Goal: Information Seeking & Learning: Find contact information

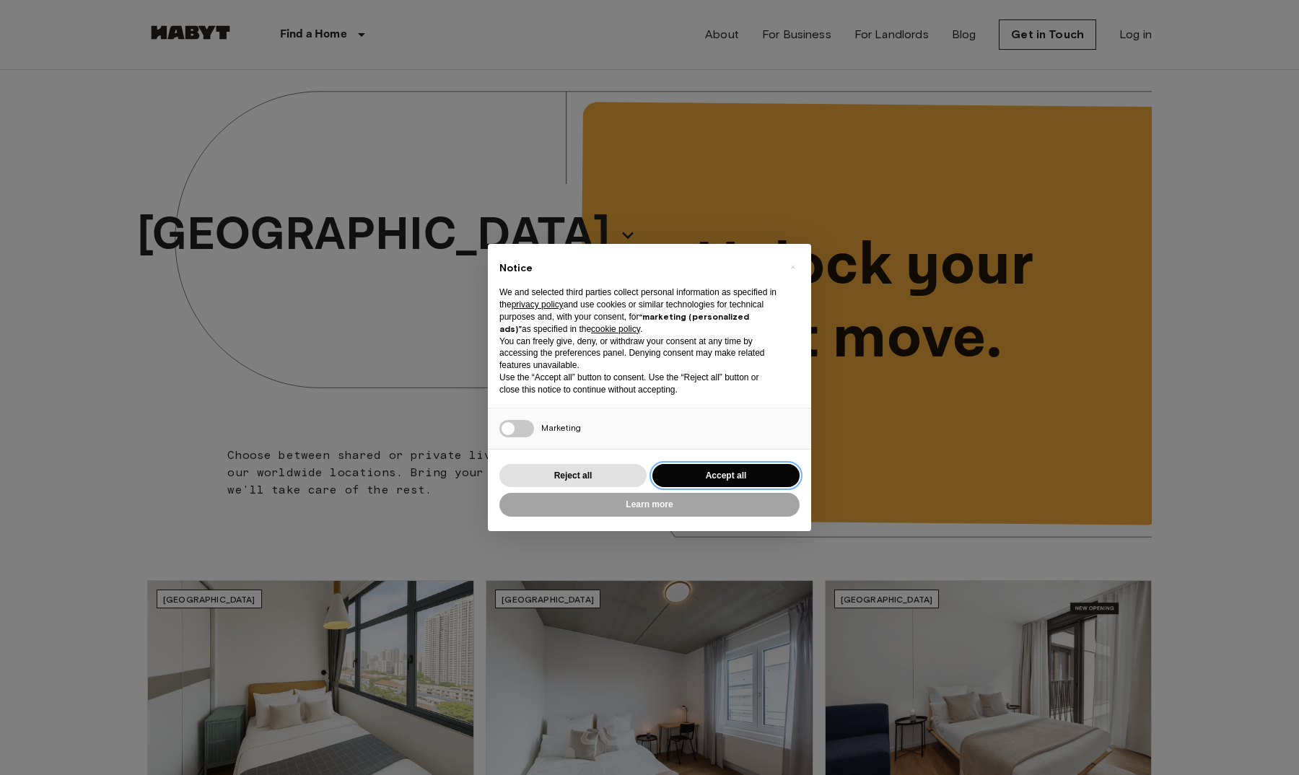
click at [728, 467] on button "Accept all" at bounding box center [725, 476] width 147 height 24
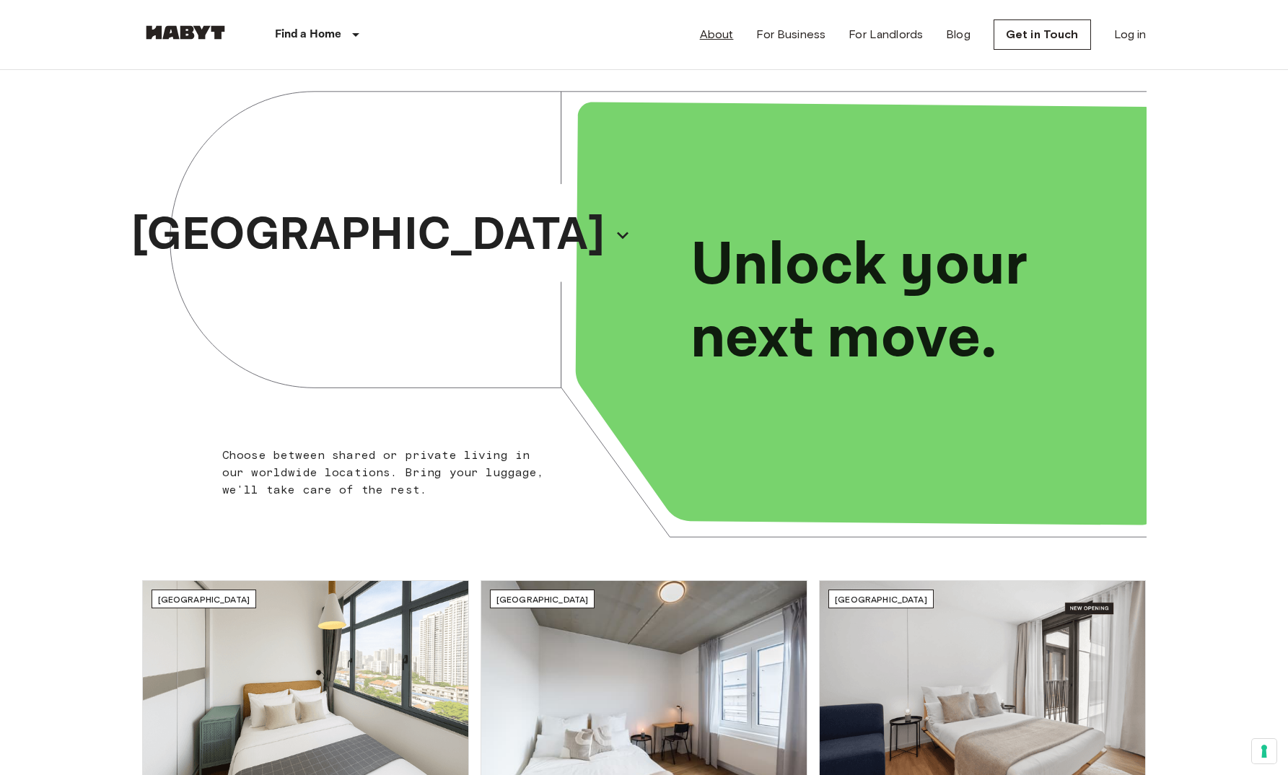
click at [719, 37] on link "About" at bounding box center [717, 34] width 34 height 17
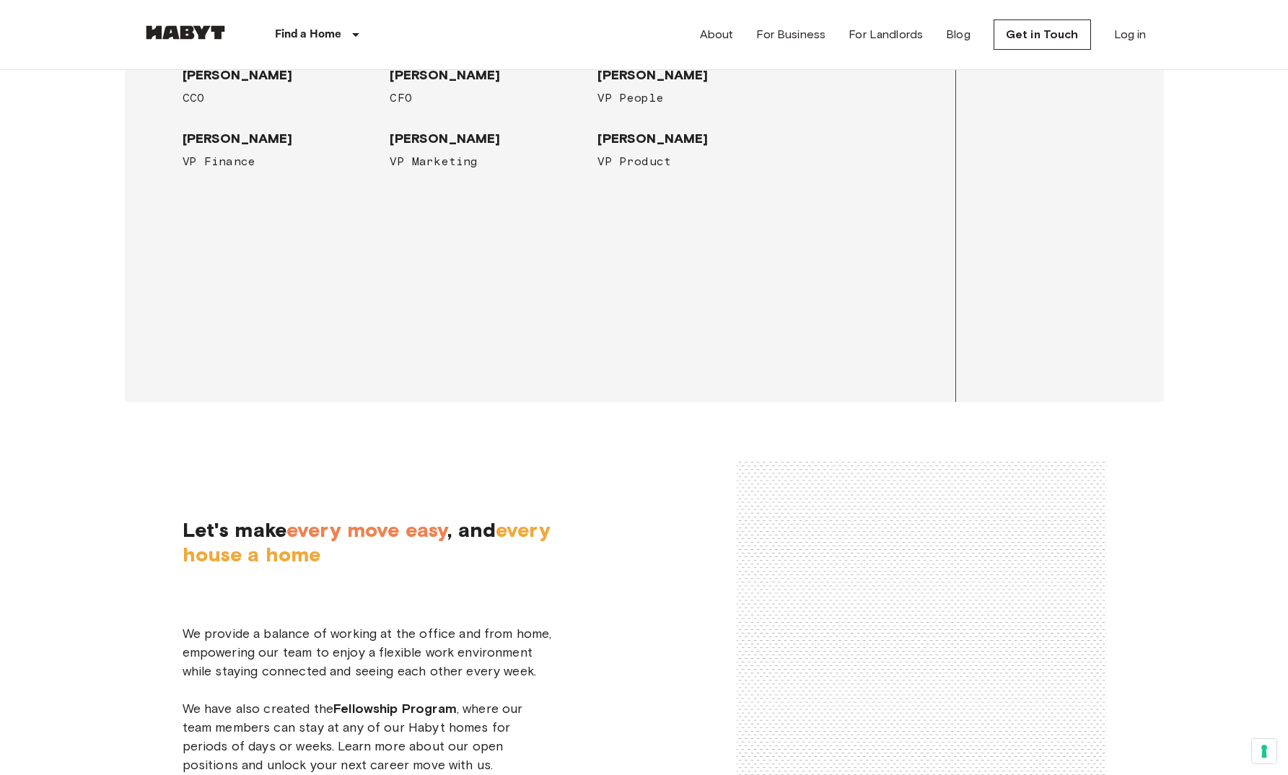
scroll to position [2160, 0]
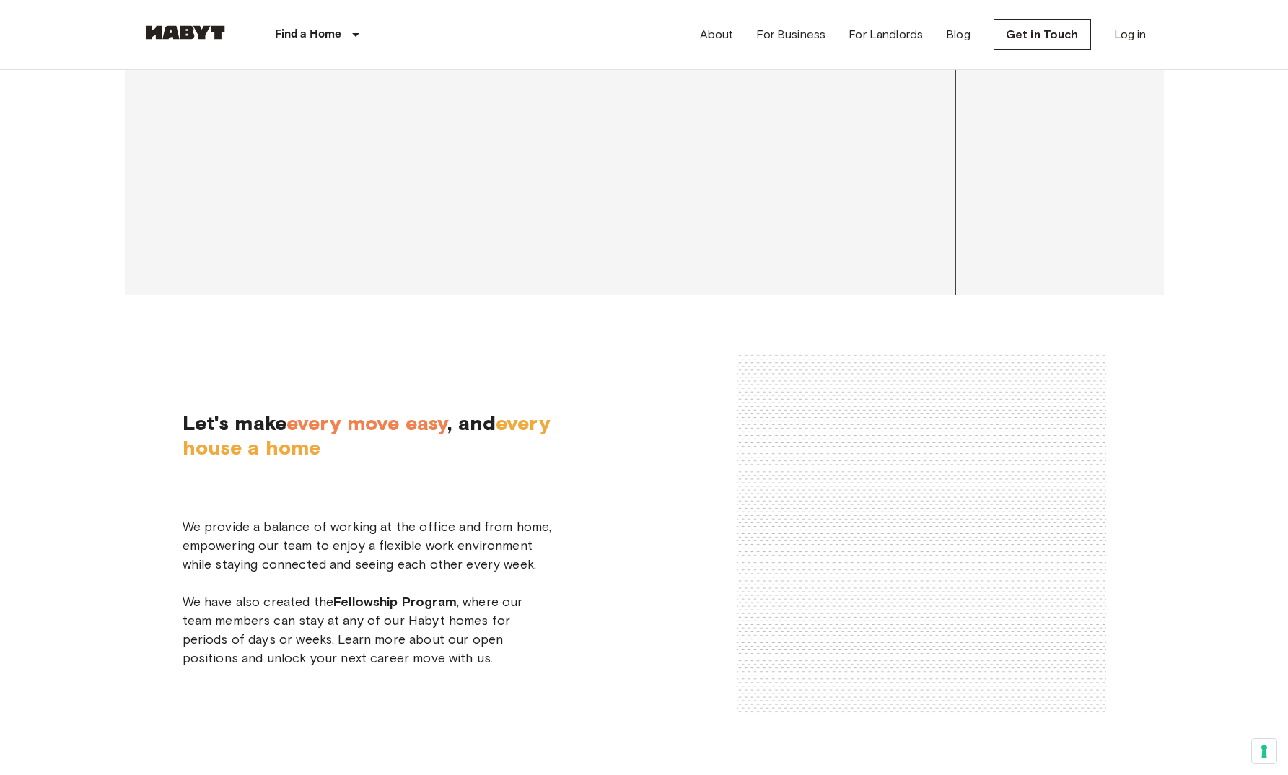
drag, startPoint x: 510, startPoint y: 364, endPoint x: 375, endPoint y: 365, distance: 135.7
drag, startPoint x: 346, startPoint y: 431, endPoint x: 177, endPoint y: 430, distance: 168.9
copy span "[PERSON_NAME]"
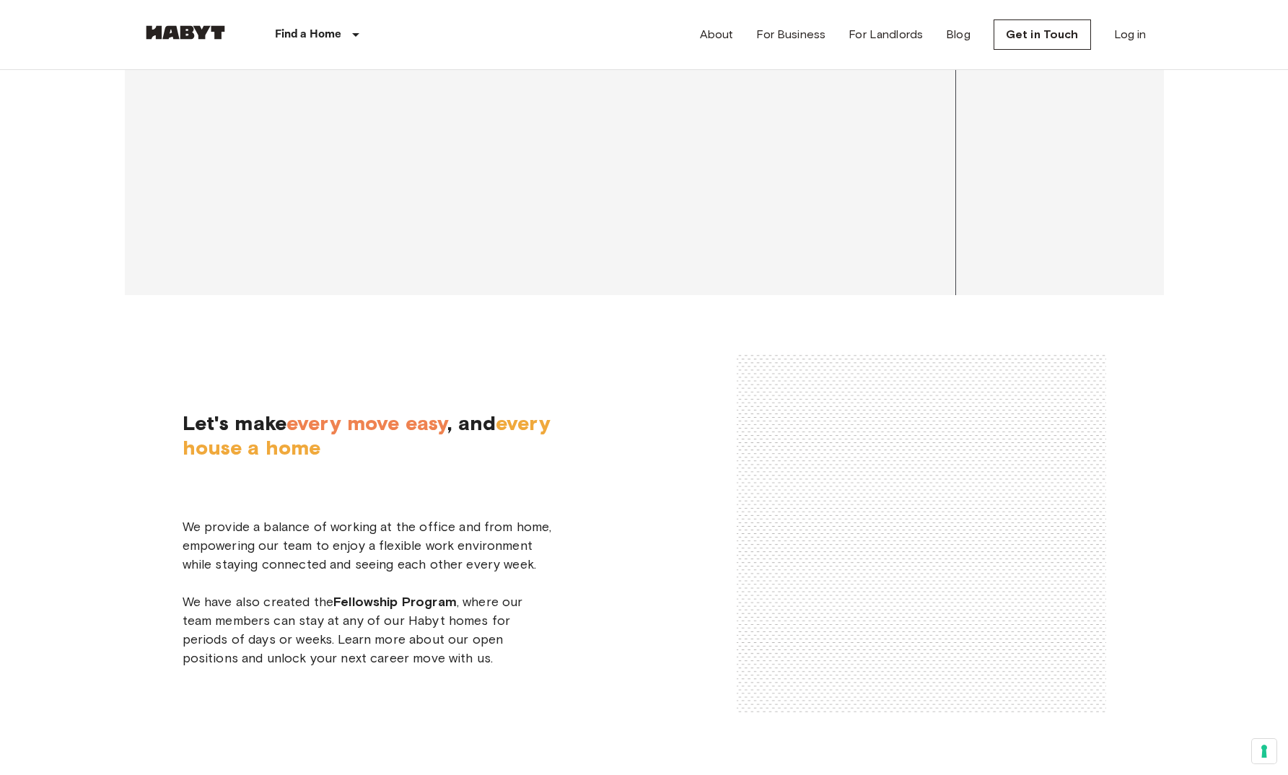
drag, startPoint x: 525, startPoint y: 433, endPoint x: 384, endPoint y: 432, distance: 140.7
copy span "[PERSON_NAME]"
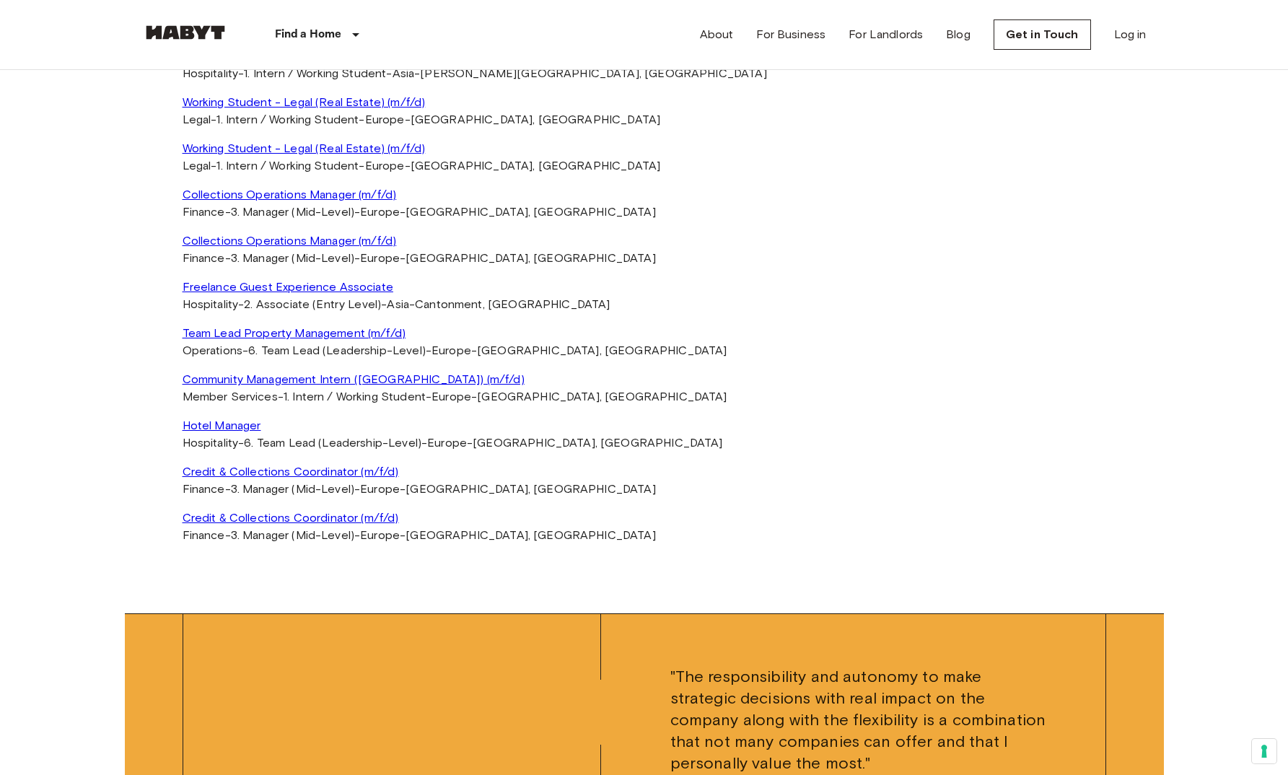
scroll to position [3213, 0]
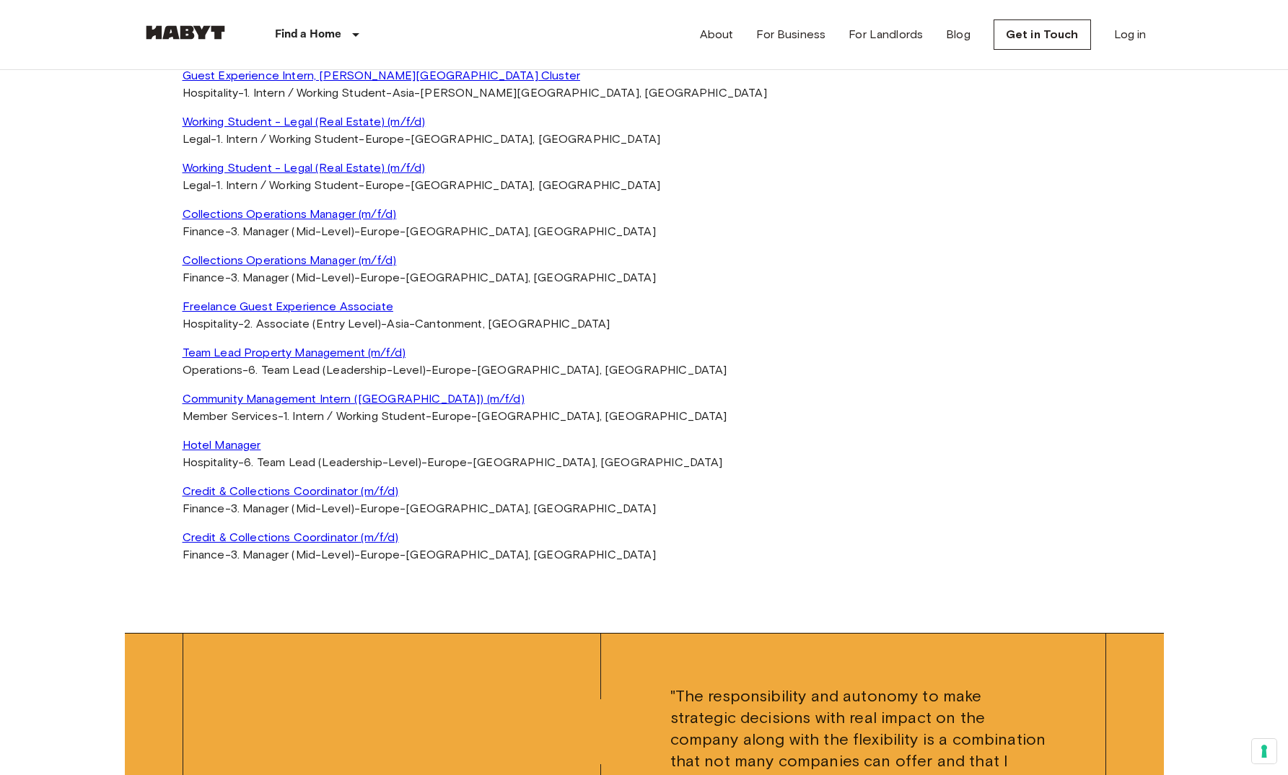
click at [548, 7] on span "Cantonment, [GEOGRAPHIC_DATA]" at bounding box center [512, 1] width 195 height 14
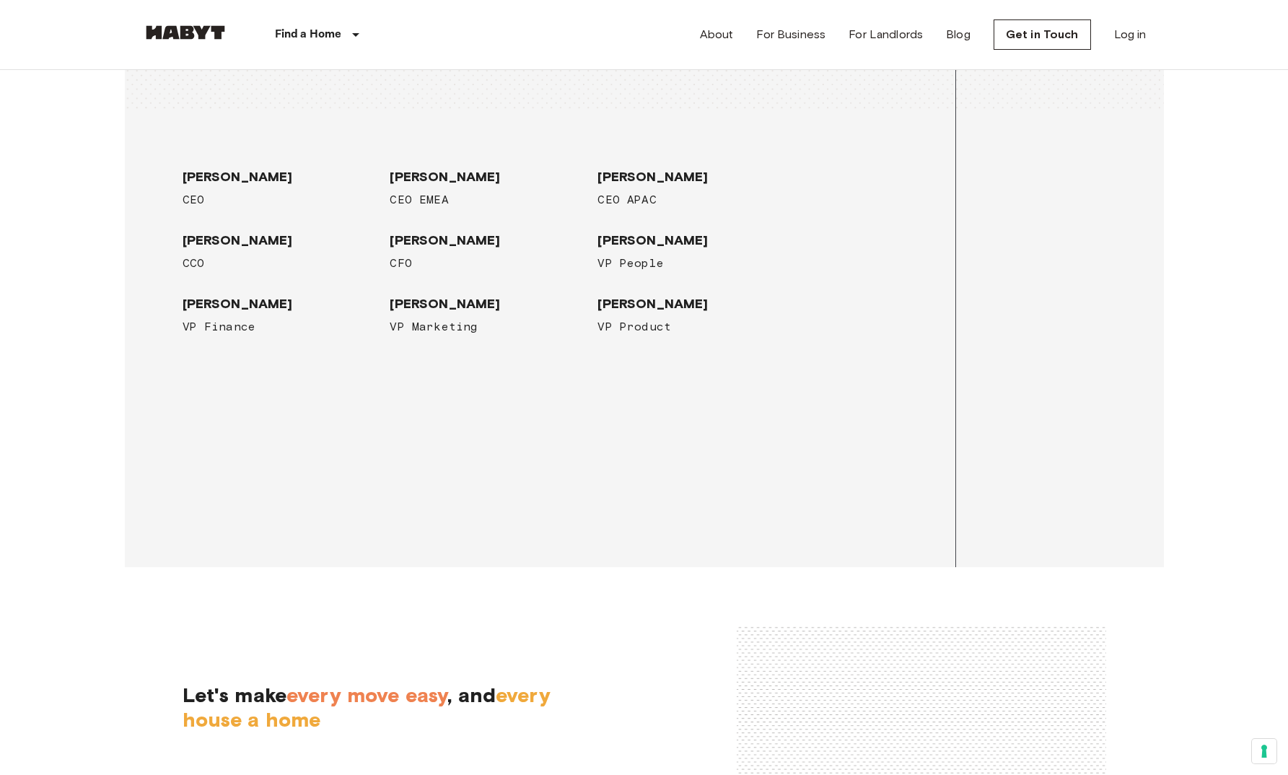
scroll to position [2068, 0]
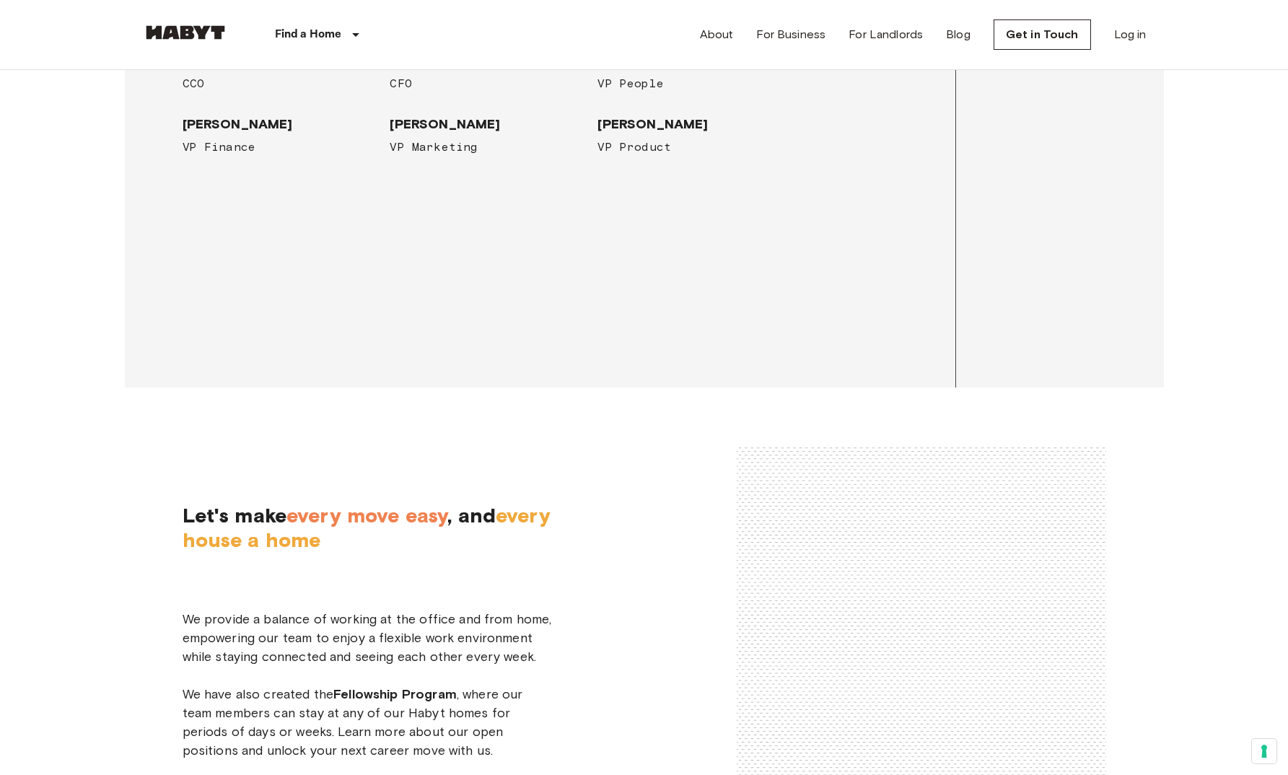
drag, startPoint x: 492, startPoint y: 457, endPoint x: 387, endPoint y: 458, distance: 105.4
copy span "[PERSON_NAME]"
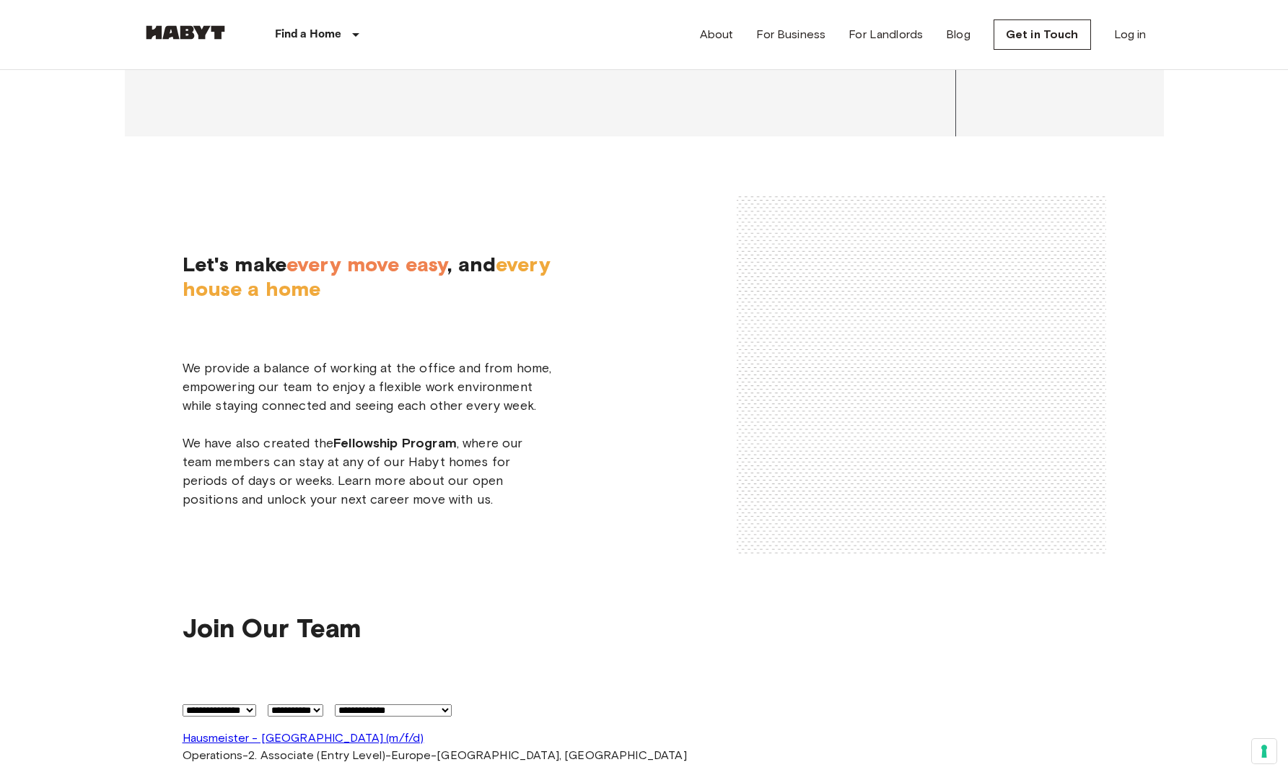
scroll to position [2175, 0]
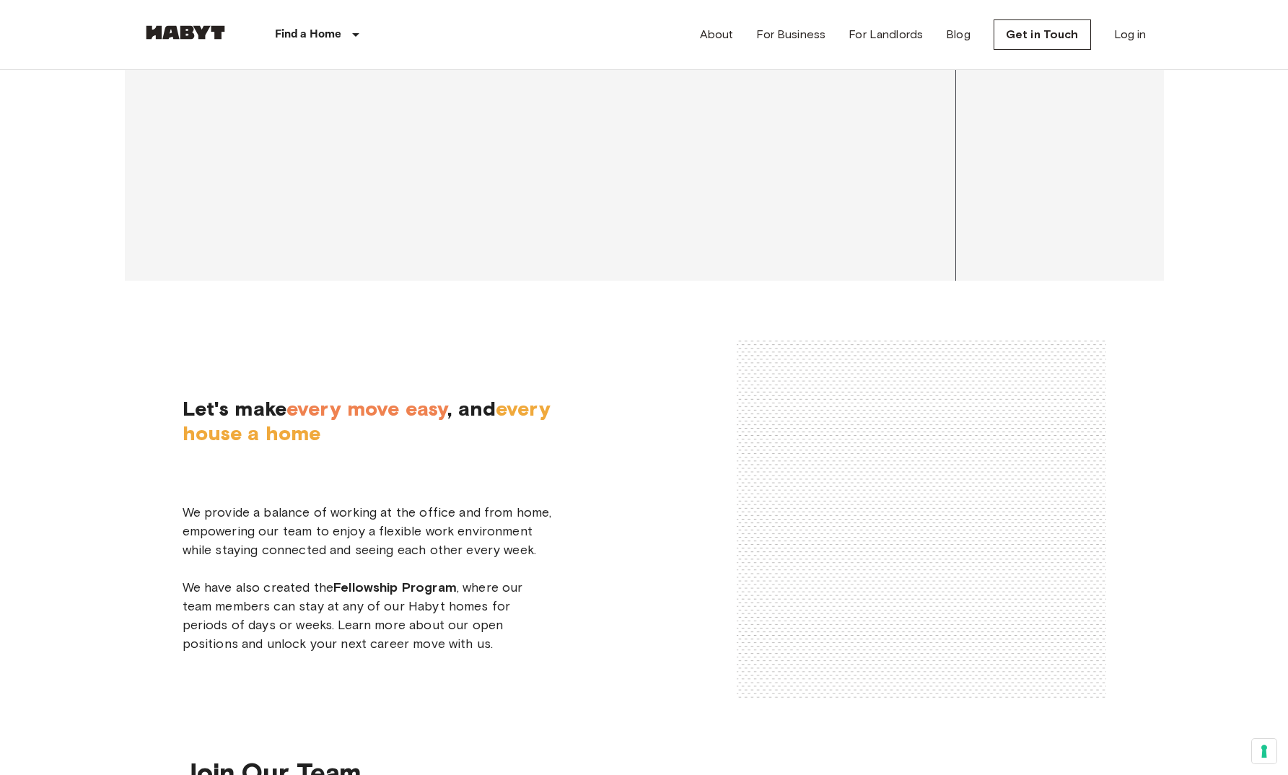
drag, startPoint x: 715, startPoint y: 412, endPoint x: 587, endPoint y: 413, distance: 127.7
copy span "[PERSON_NAME]"
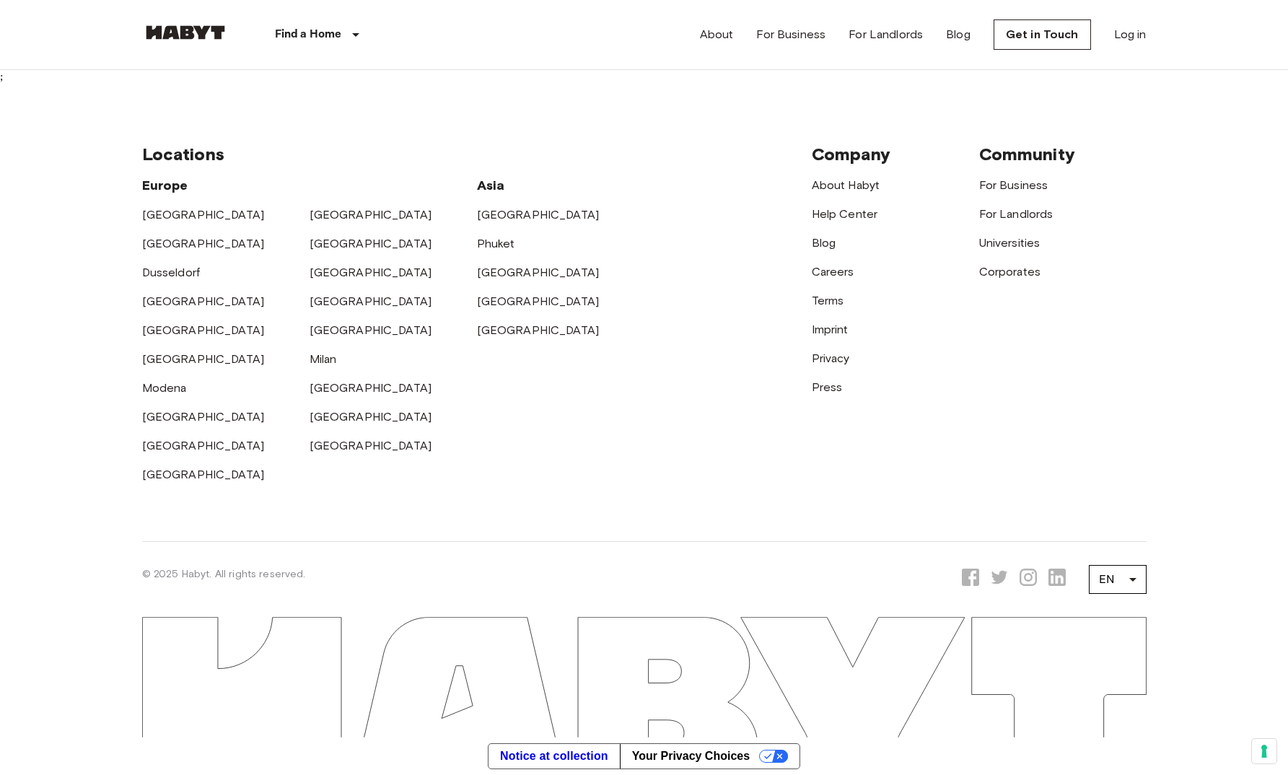
scroll to position [4503, 0]
click at [322, 222] on link "[GEOGRAPHIC_DATA]" at bounding box center [371, 215] width 123 height 14
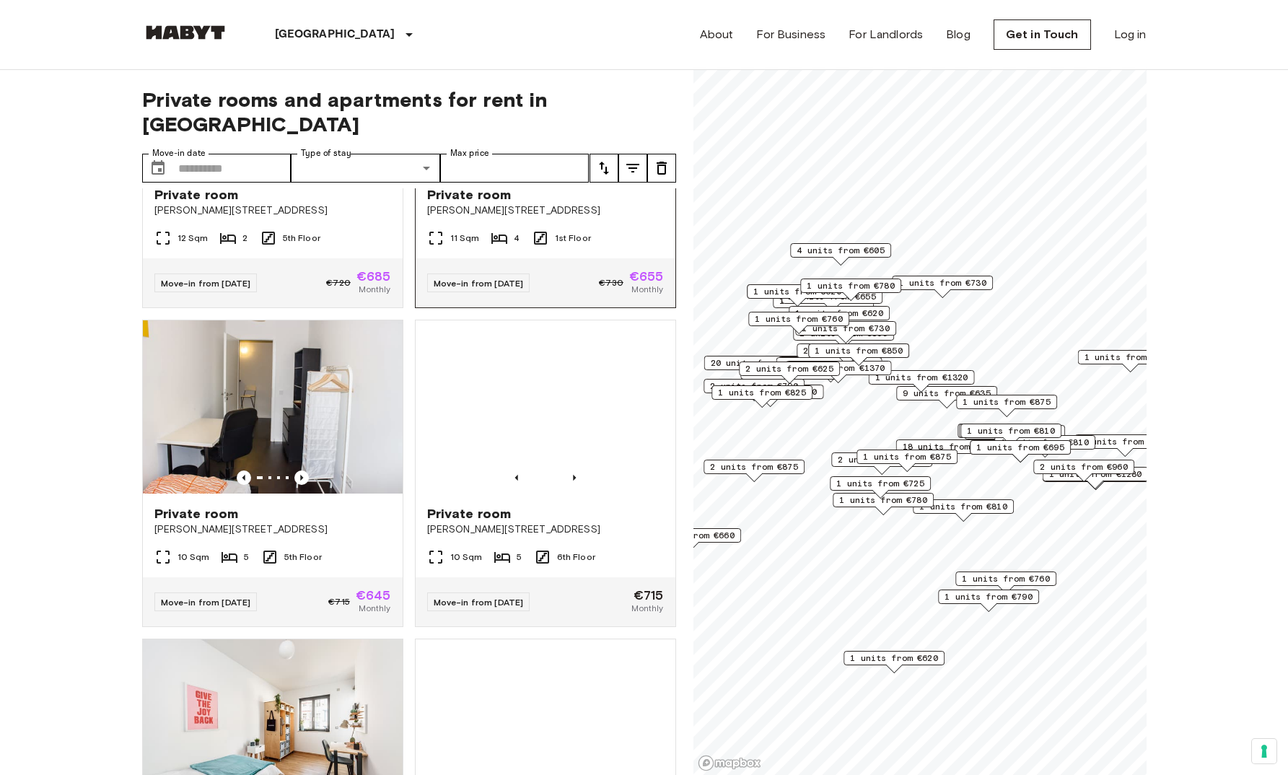
scroll to position [2170, 0]
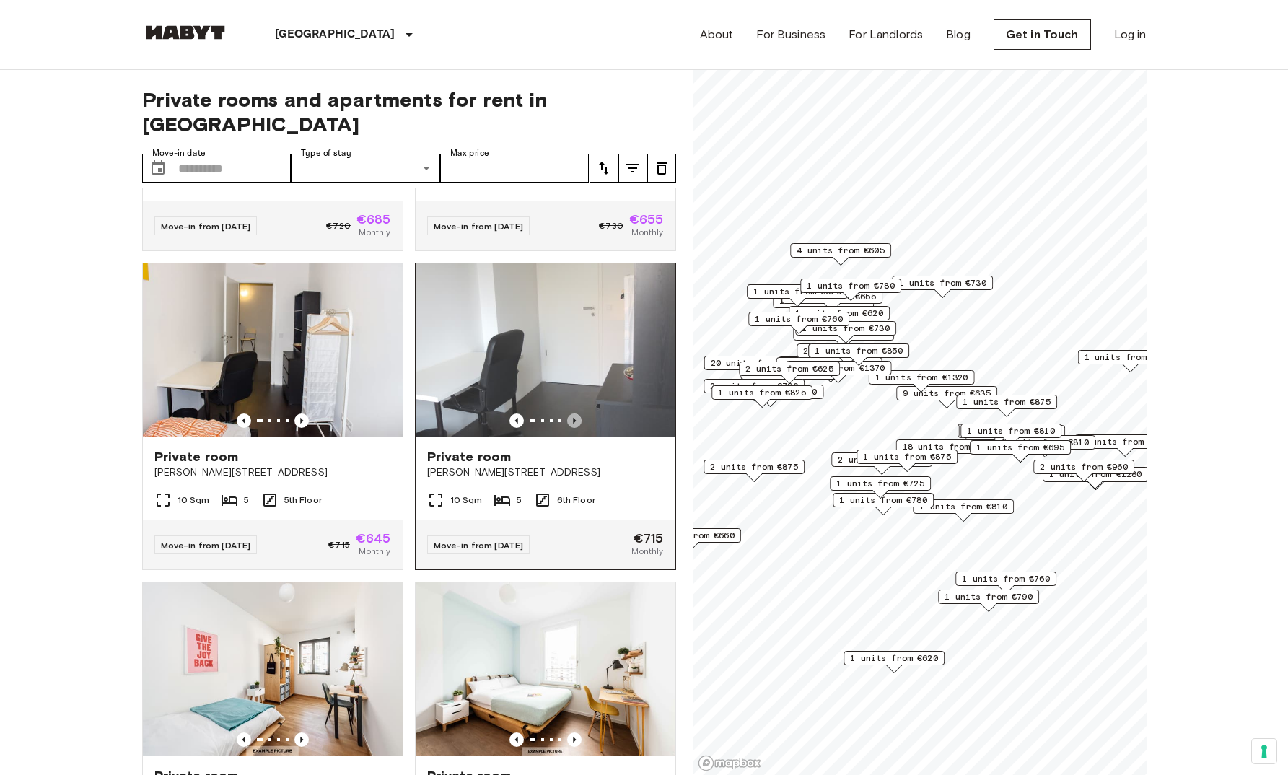
click at [567, 428] on icon "Previous image" at bounding box center [574, 420] width 14 height 14
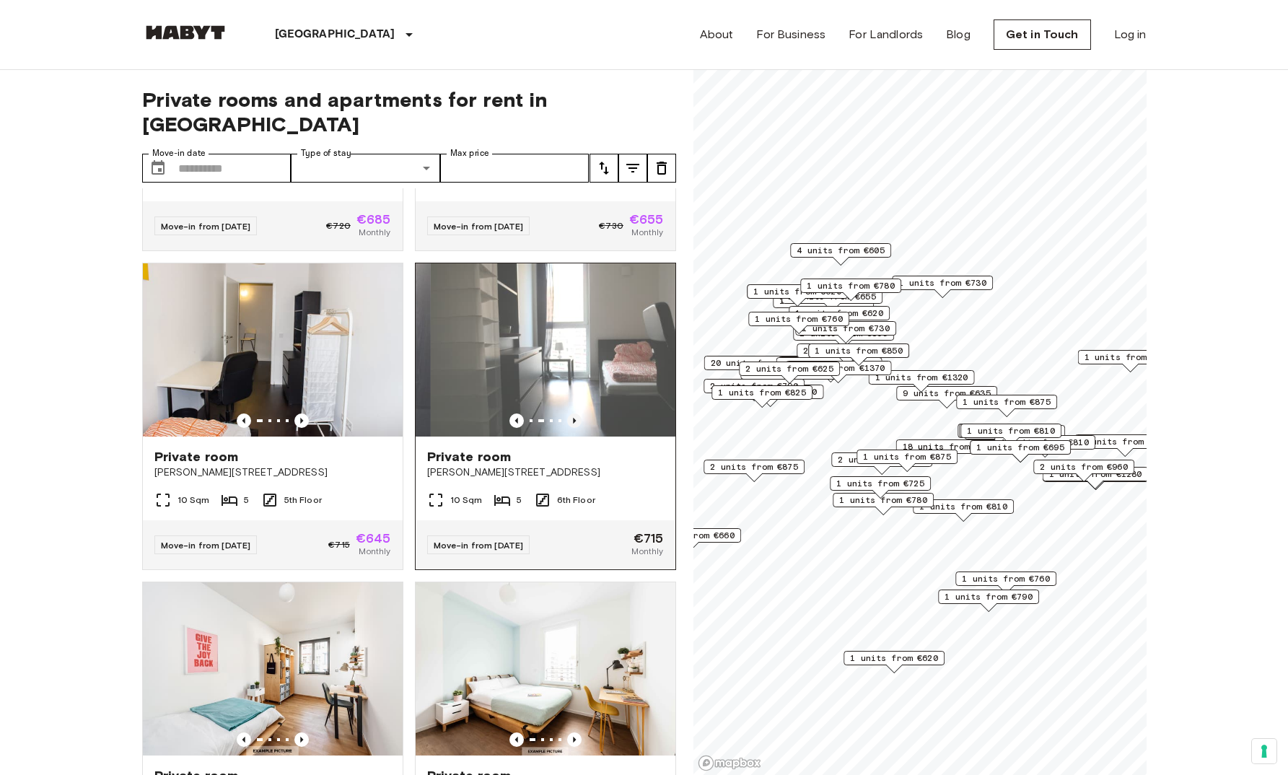
click at [567, 428] on icon "Previous image" at bounding box center [574, 420] width 14 height 14
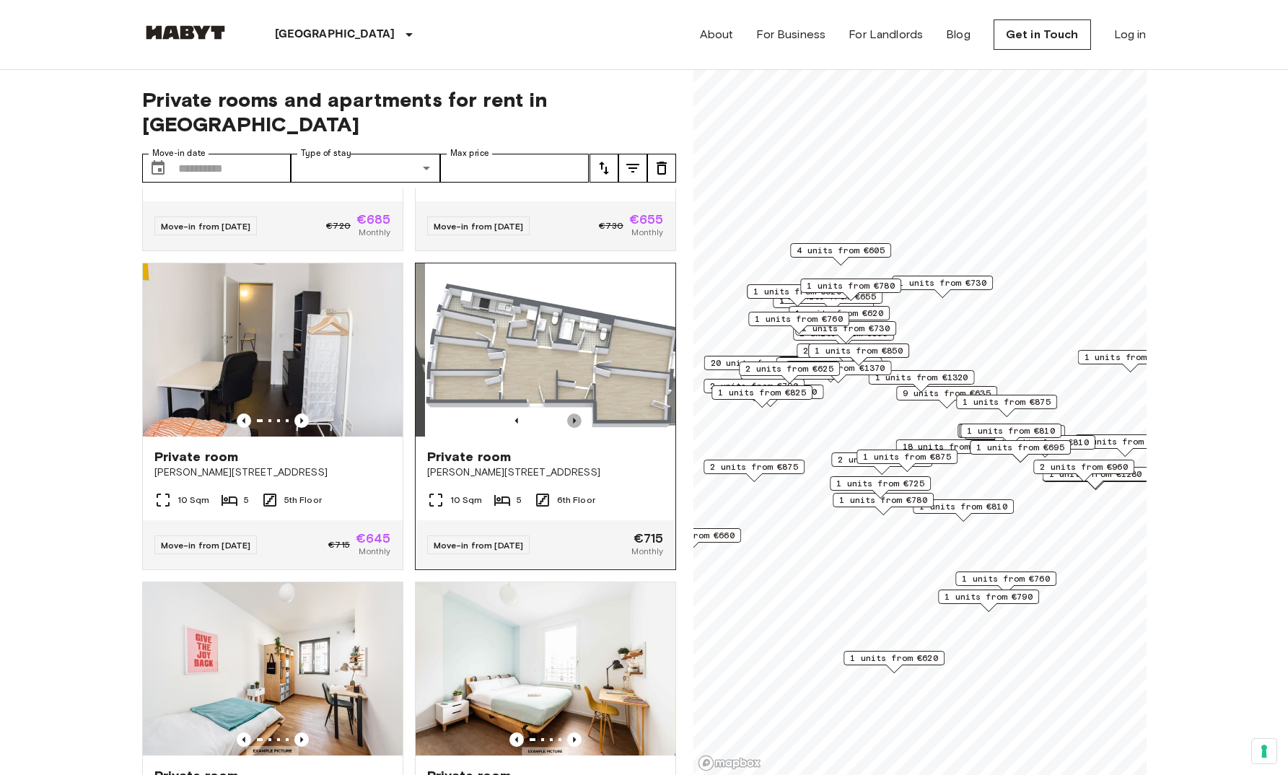
click at [567, 428] on icon "Previous image" at bounding box center [574, 420] width 14 height 14
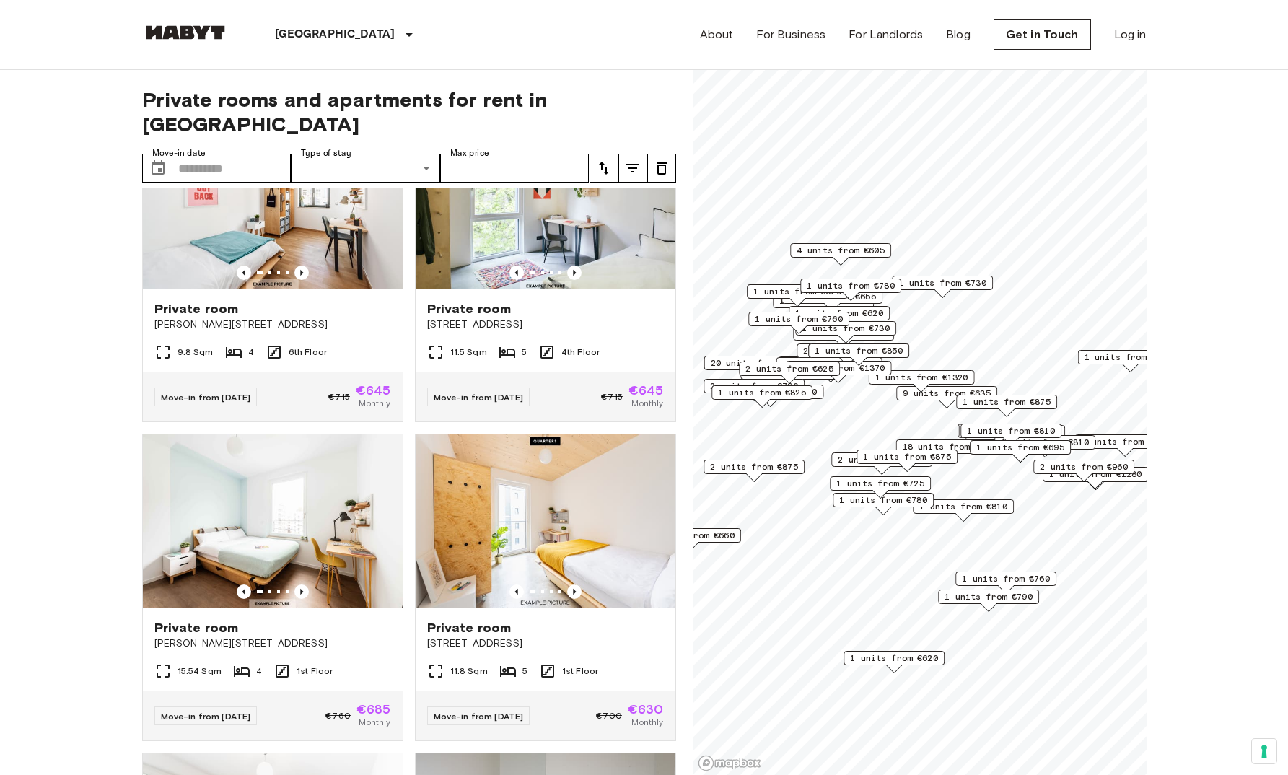
scroll to position [3282, 0]
